Goal: Check status: Check status

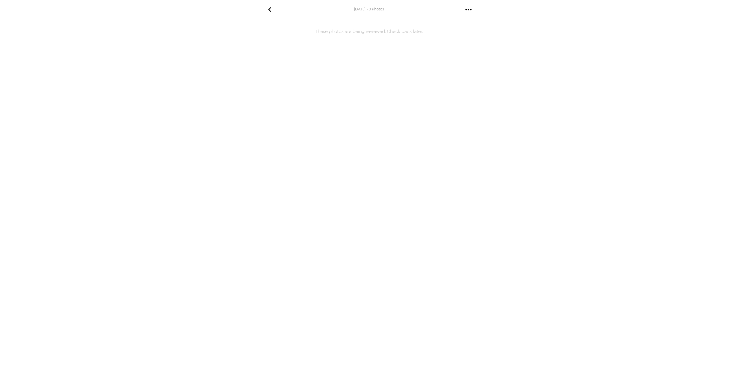
click at [365, 37] on h6 "These photos are being reviewed. Check back later." at bounding box center [368, 149] width 231 height 254
click at [272, 10] on icon "go back" at bounding box center [269, 9] width 9 height 9
click at [264, 10] on button "go back" at bounding box center [269, 9] width 19 height 19
click at [267, 10] on icon "go back" at bounding box center [269, 9] width 9 height 9
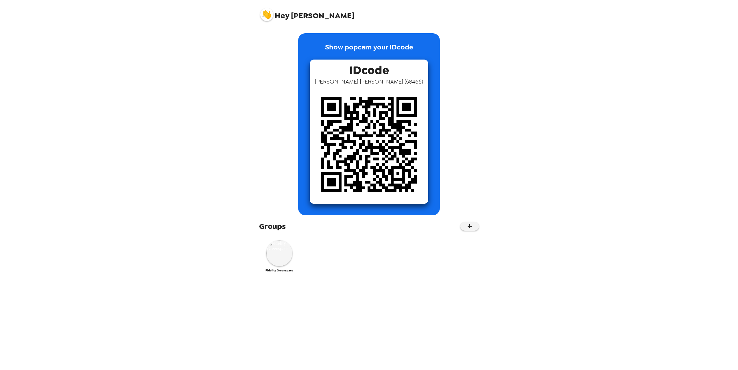
click at [373, 125] on img at bounding box center [369, 144] width 119 height 119
click at [388, 80] on span "Sean Adair ( 68466 )" at bounding box center [369, 82] width 108 height 8
click at [385, 133] on img at bounding box center [369, 144] width 119 height 119
click at [368, 107] on img at bounding box center [369, 144] width 119 height 119
click at [381, 81] on span "Sean Adair ( 68466 )" at bounding box center [369, 82] width 108 height 8
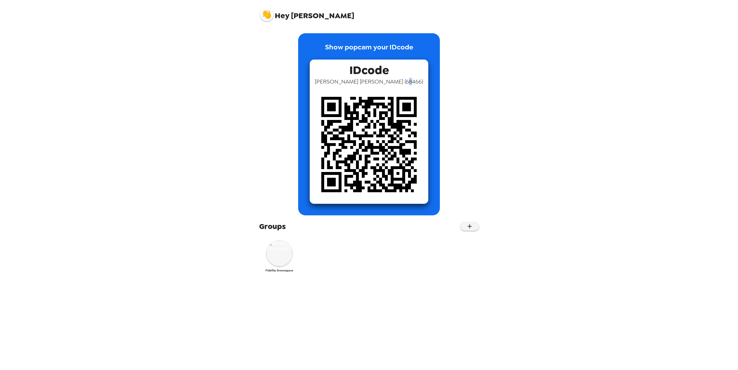
click at [282, 259] on img at bounding box center [279, 253] width 26 height 26
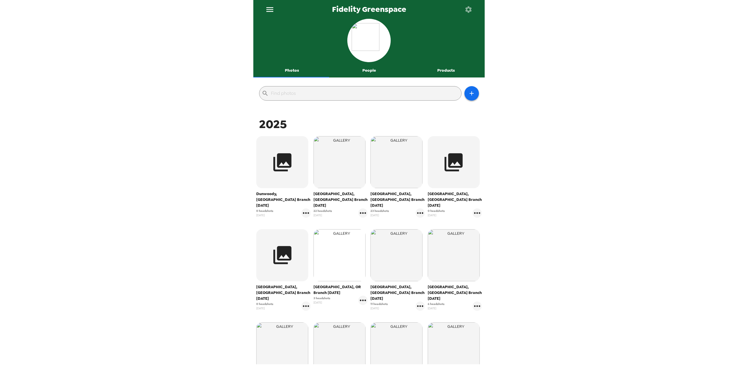
scroll to position [38, 0]
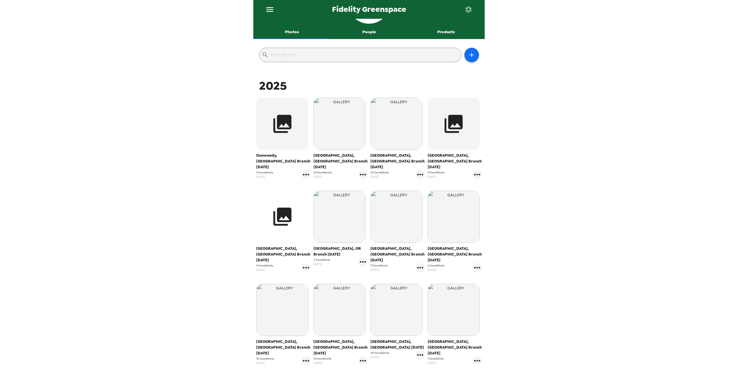
click at [283, 220] on icon "button" at bounding box center [282, 217] width 22 height 22
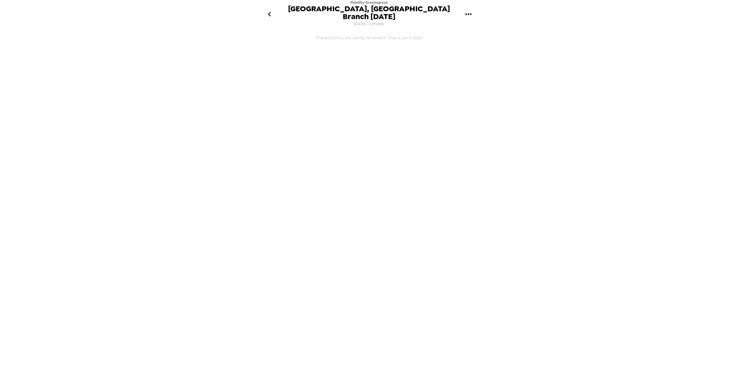
click at [413, 33] on h6 "These photos are being reviewed. Check back later." at bounding box center [368, 155] width 231 height 254
click at [331, 31] on h6 "These photos are being reviewed. Check back later." at bounding box center [368, 155] width 231 height 254
click at [271, 12] on icon "go back" at bounding box center [269, 14] width 3 height 5
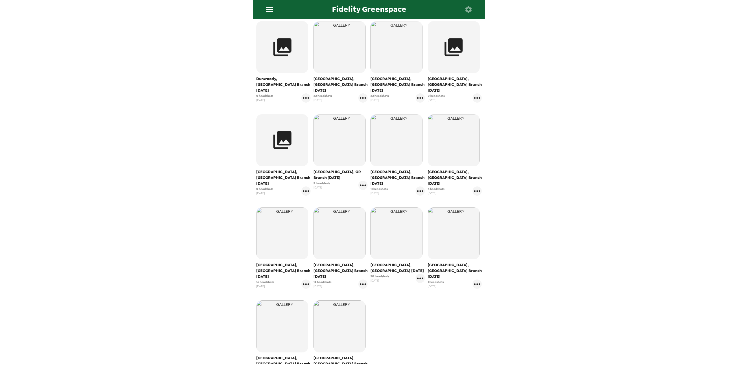
scroll to position [77, 0]
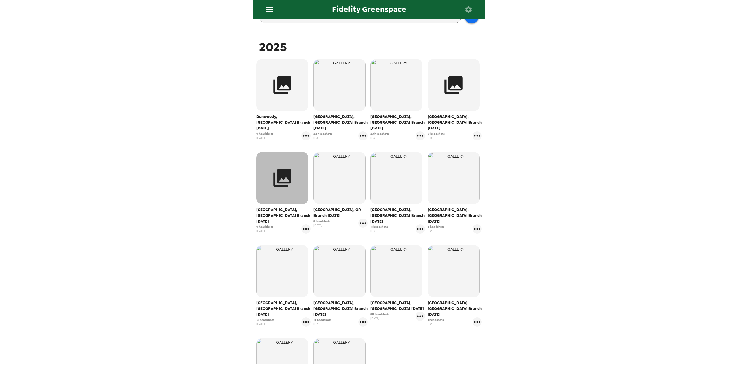
click at [282, 173] on icon "button" at bounding box center [282, 178] width 18 height 18
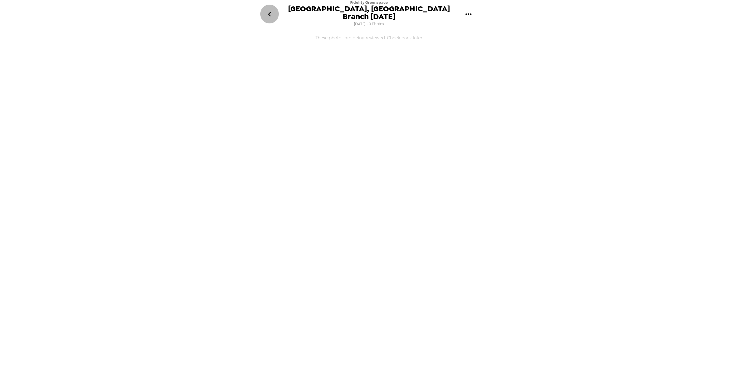
click at [274, 10] on icon "go back" at bounding box center [269, 14] width 9 height 9
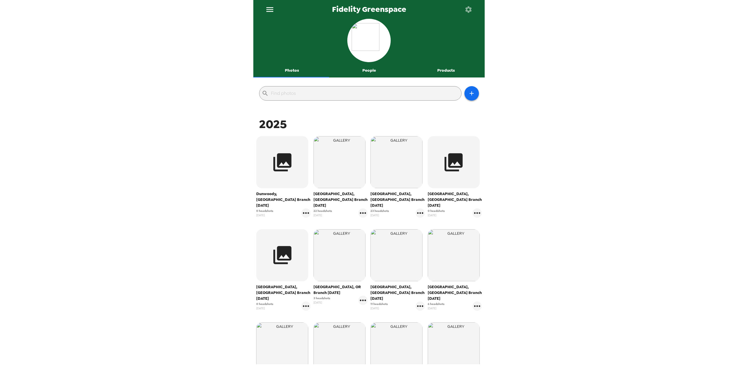
click at [364, 38] on img at bounding box center [369, 40] width 35 height 35
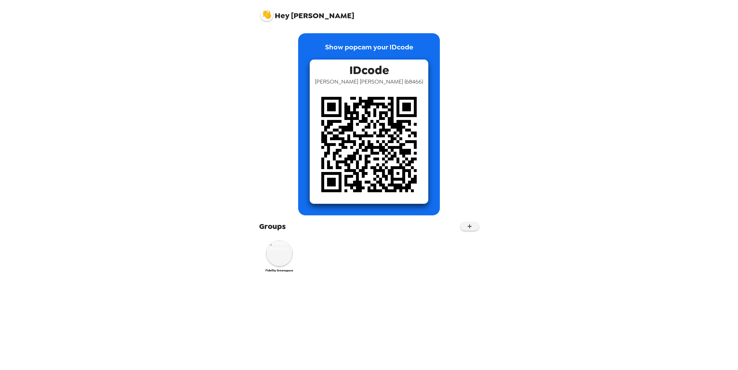
drag, startPoint x: 423, startPoint y: 82, endPoint x: 573, endPoint y: 164, distance: 170.7
click at [573, 164] on div "Hey Sean Show popcam your IDcode IDcode Sean Adair ( 68466 ) Groups Fidelity Gr…" at bounding box center [369, 185] width 738 height 370
click at [343, 301] on div "Show popcam your IDcode IDcode Sean Adair ( 68466 ) Groups Fidelity Greenspace" at bounding box center [368, 197] width 231 height 345
click at [255, 113] on div "Show popcam your IDcode IDcode Sean Adair ( 68466 )" at bounding box center [368, 120] width 231 height 191
click at [271, 12] on img at bounding box center [266, 14] width 13 height 13
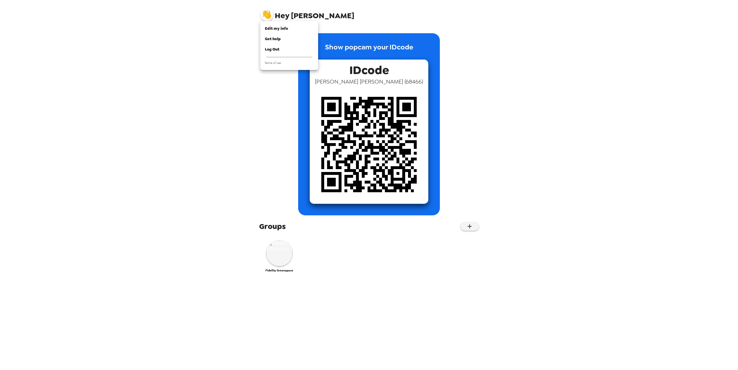
click at [204, 80] on div at bounding box center [369, 185] width 738 height 370
click at [288, 253] on img at bounding box center [279, 253] width 26 height 26
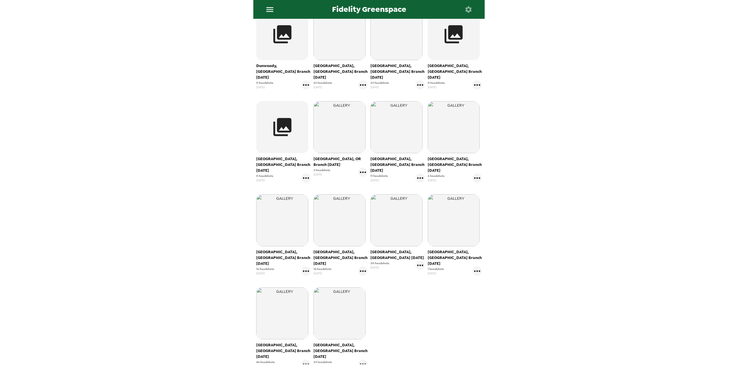
scroll to position [116, 0]
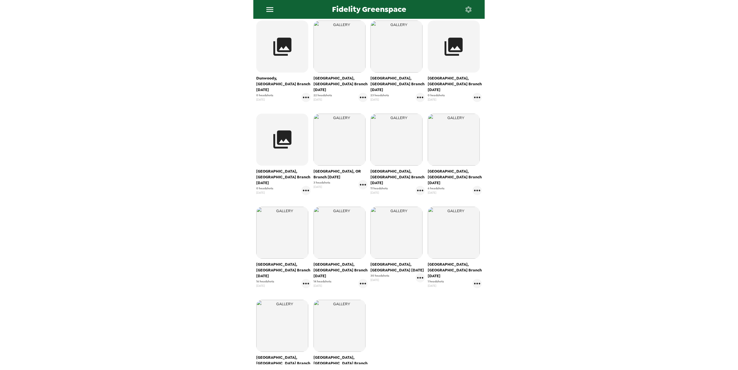
click at [211, 184] on div "Fidelity Greenspace Photos People Products ​ 2025 Dunwoody, GA Branch 8/26/25 0…" at bounding box center [369, 185] width 738 height 370
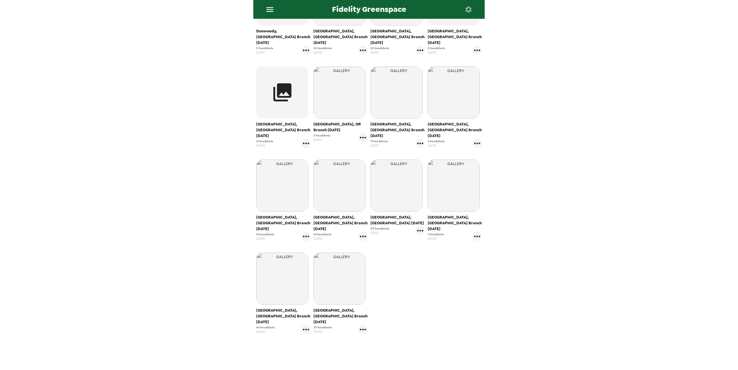
scroll to position [167, 0]
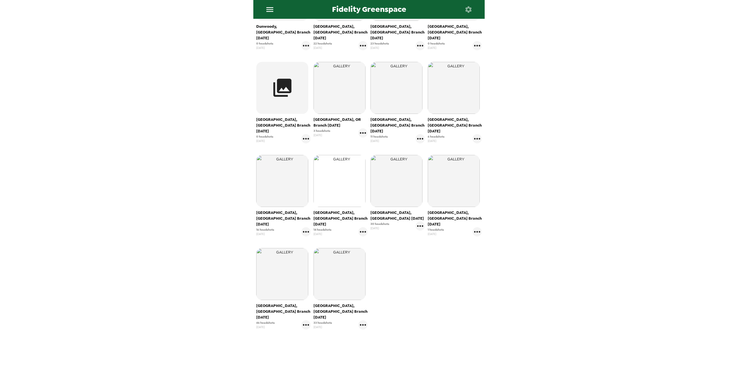
click at [331, 180] on img "button" at bounding box center [339, 181] width 52 height 52
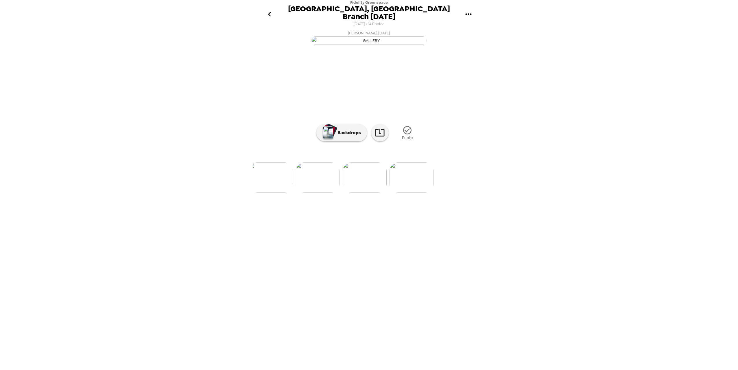
scroll to position [0, 572]
click at [413, 193] on img at bounding box center [406, 177] width 44 height 30
click at [343, 136] on p "Backdrops" at bounding box center [348, 132] width 26 height 7
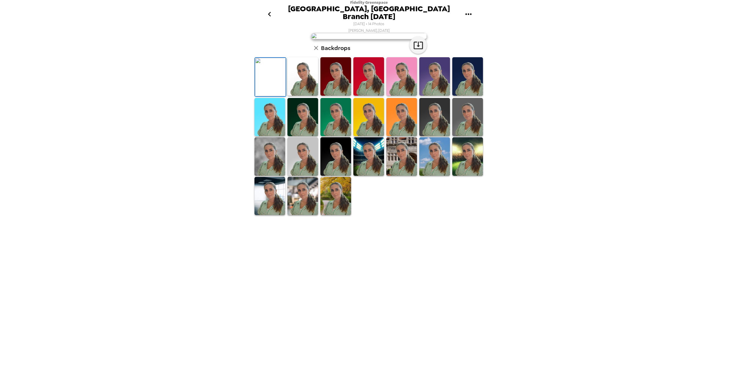
click at [329, 176] on img at bounding box center [335, 156] width 31 height 38
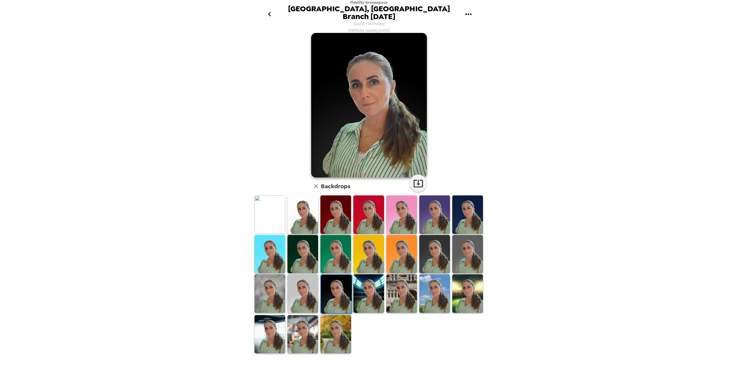
click at [371, 214] on img at bounding box center [368, 214] width 31 height 38
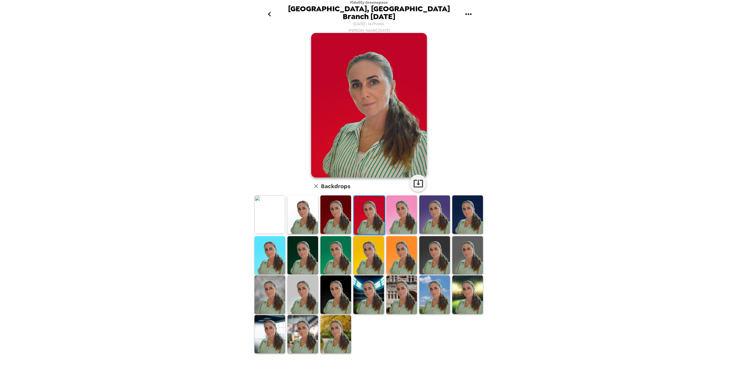
click at [375, 247] on img at bounding box center [368, 255] width 31 height 38
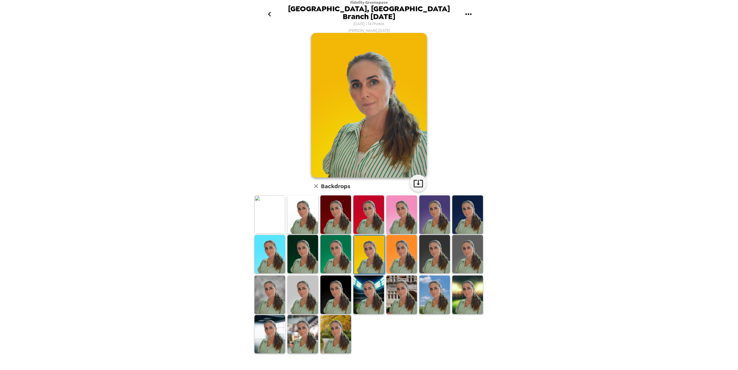
click at [291, 214] on img at bounding box center [302, 214] width 31 height 38
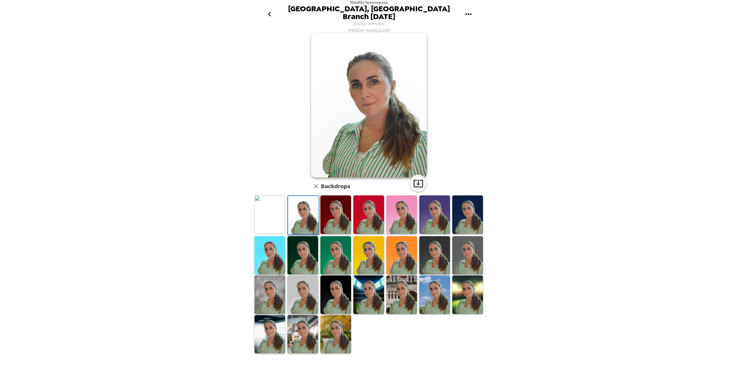
click at [274, 210] on img at bounding box center [269, 214] width 31 height 38
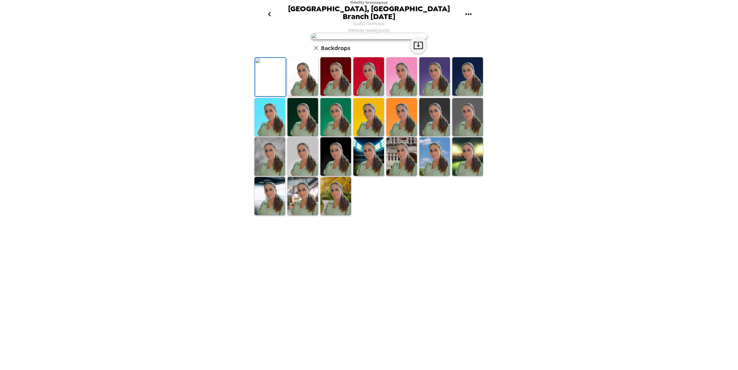
click at [320, 53] on button "button" at bounding box center [316, 48] width 10 height 10
click at [272, 10] on icon "go back" at bounding box center [269, 14] width 9 height 9
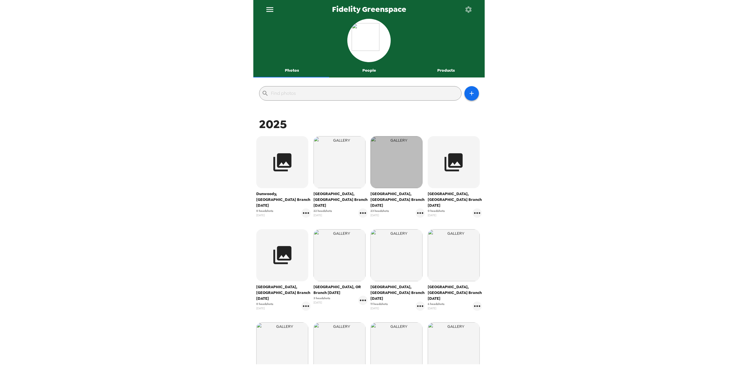
click at [391, 164] on img "button" at bounding box center [396, 162] width 52 height 52
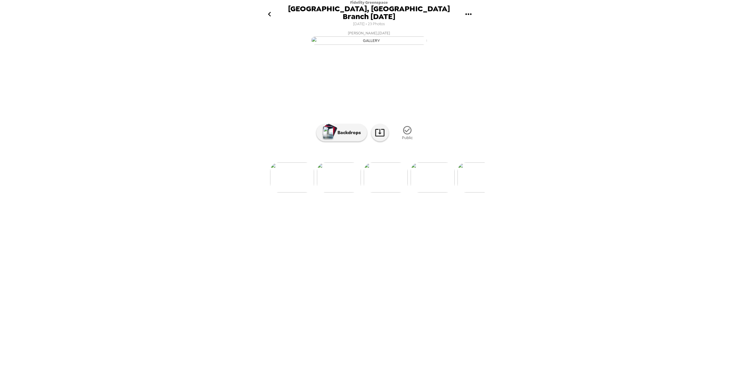
click at [337, 193] on img at bounding box center [339, 177] width 44 height 30
click at [409, 193] on img at bounding box center [416, 177] width 44 height 30
click at [270, 12] on icon "go back" at bounding box center [269, 14] width 9 height 9
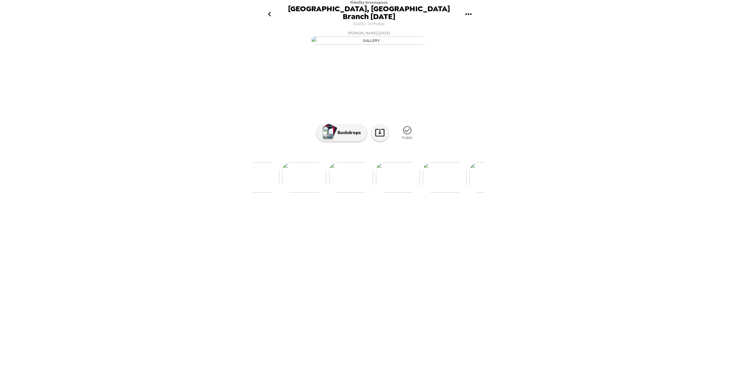
scroll to position [0, 0]
click at [271, 11] on icon "go back" at bounding box center [269, 14] width 9 height 9
